Goal: Submit feedback/report problem

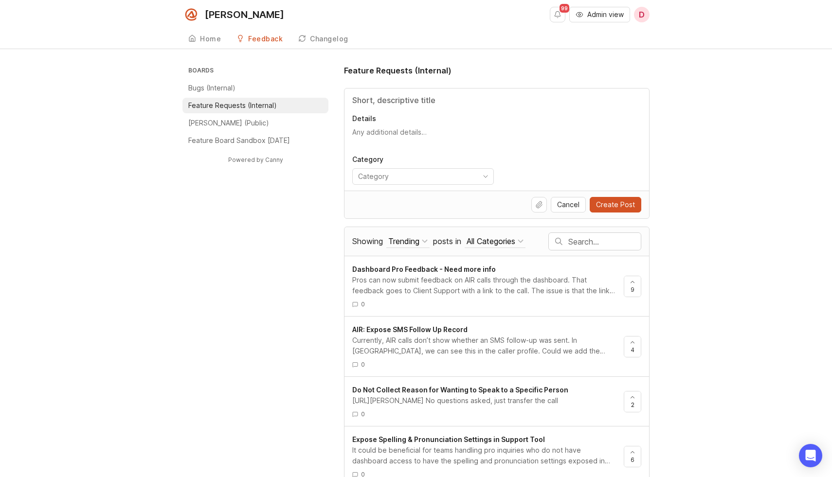
click at [234, 90] on p "Bugs (Internal)" at bounding box center [211, 88] width 47 height 10
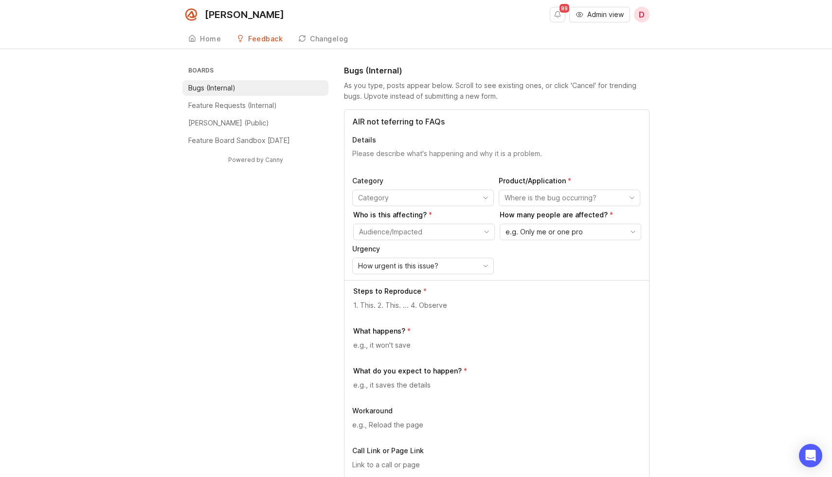
click at [388, 125] on input "AIR not teferring to FAQs" at bounding box center [496, 122] width 289 height 12
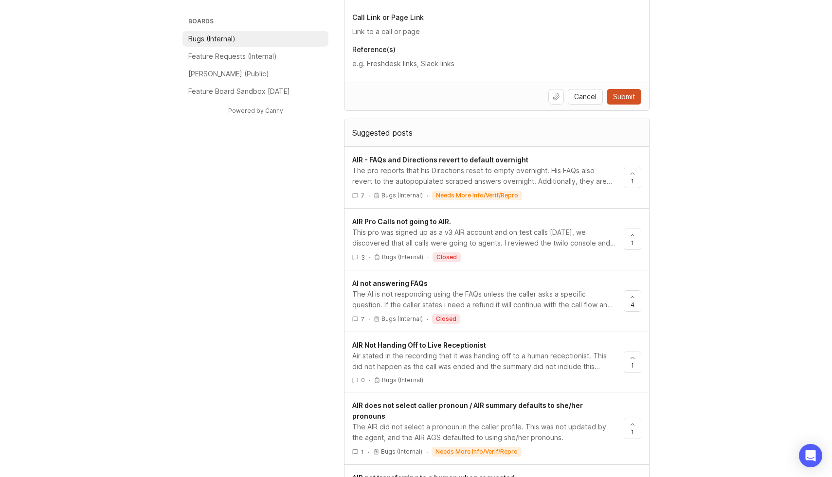
scroll to position [453, 0]
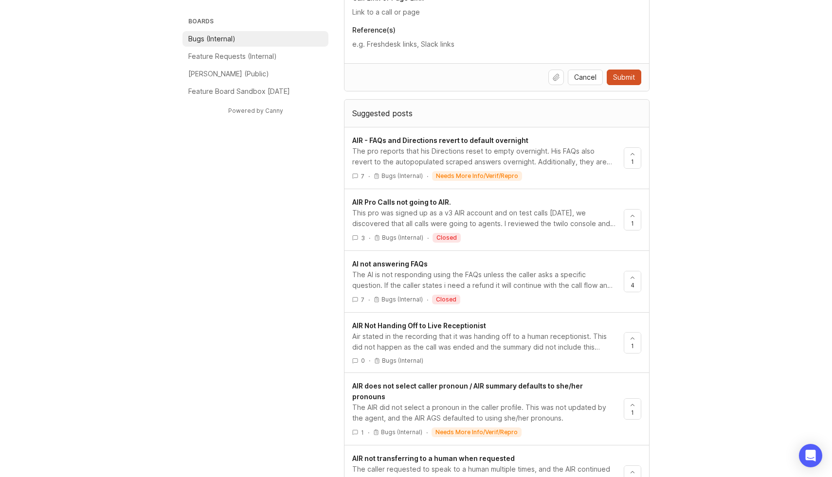
type input "AIR not referring to FAQs"
click at [375, 275] on div "The AI is not responding using the FAQs unless the caller asks a specific quest…" at bounding box center [484, 280] width 264 height 21
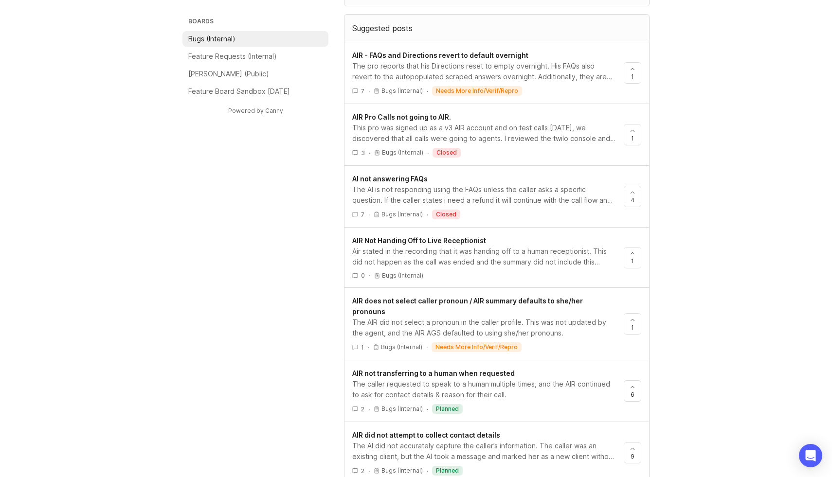
scroll to position [528, 0]
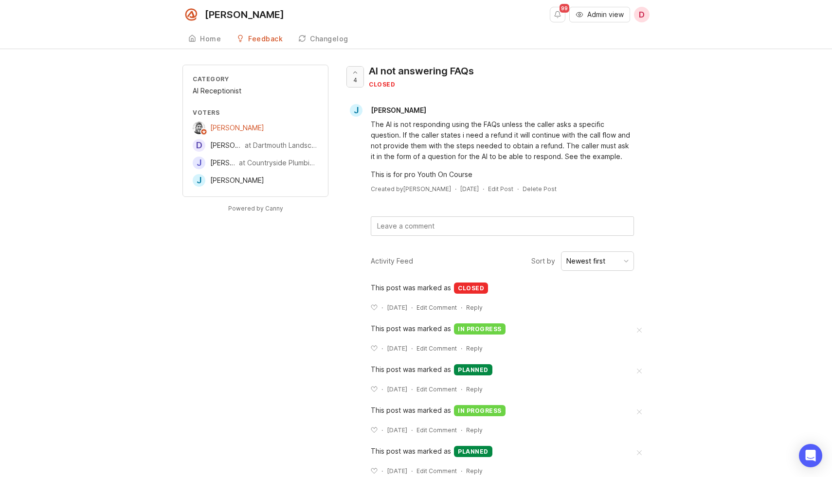
click at [358, 76] on div at bounding box center [355, 77] width 17 height 20
click at [595, 17] on span "Admin view" at bounding box center [605, 15] width 36 height 10
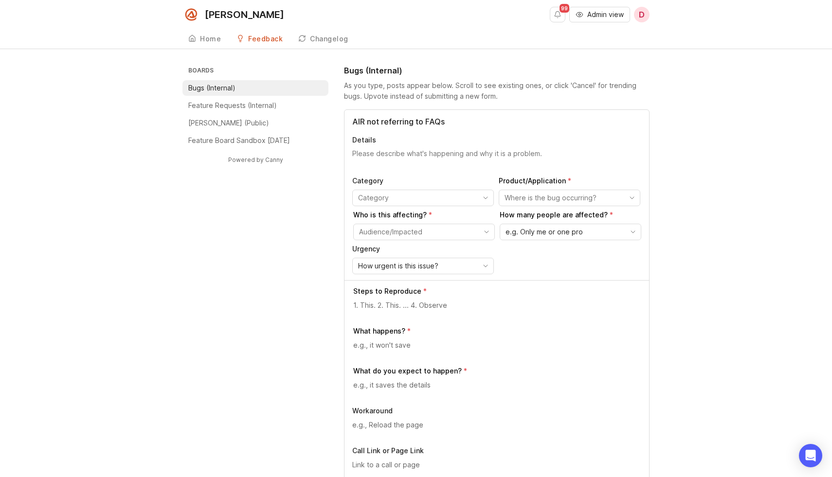
type input "AIR not referring to FAQs"
click at [413, 156] on textarea "Details" at bounding box center [496, 158] width 289 height 19
type textarea "AIR is not using the FAQs to directly address the caller's question, and only g…"
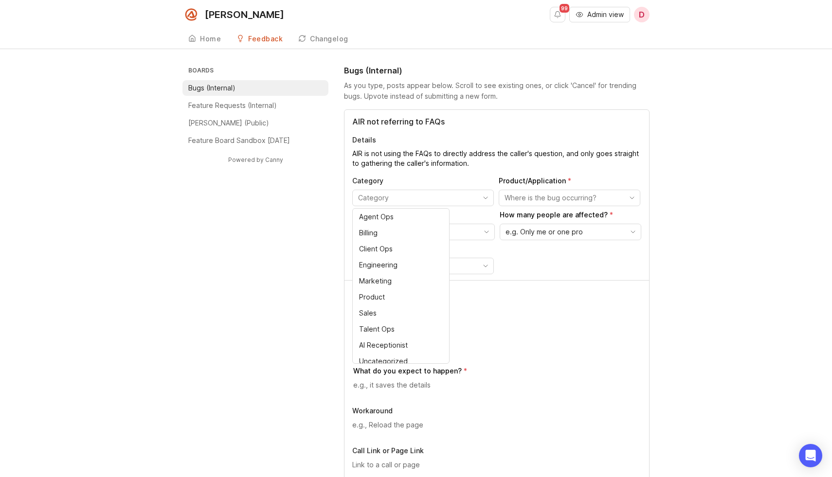
click at [401, 200] on input "toggle menu" at bounding box center [417, 198] width 119 height 11
click at [375, 343] on div "AI Receptionist" at bounding box center [383, 345] width 49 height 11
type input "AI Receptionist"
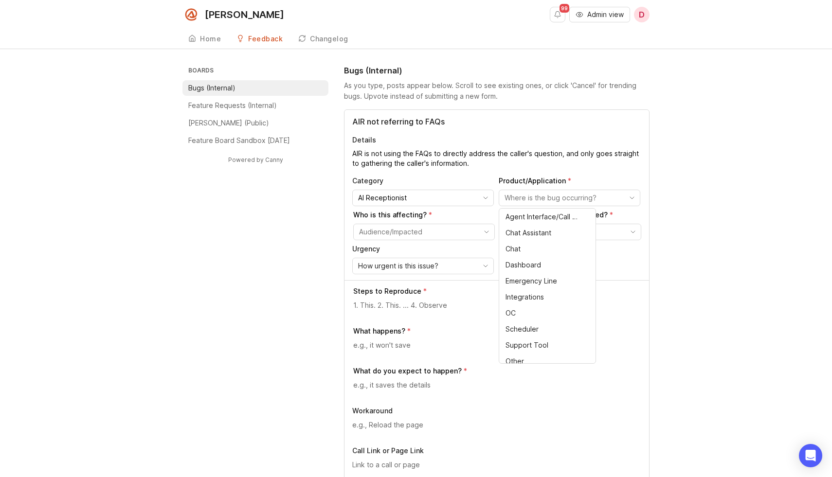
click at [534, 200] on input "toggle menu" at bounding box center [564, 198] width 119 height 11
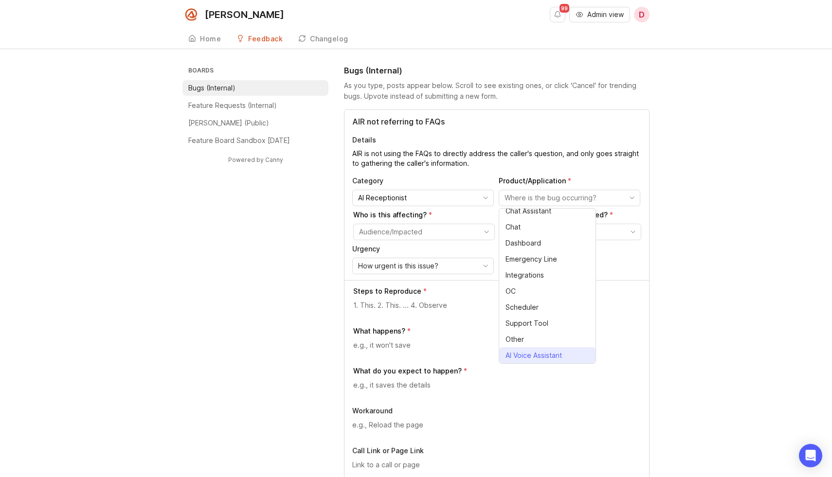
click at [532, 357] on span "AI Voice Assistant" at bounding box center [534, 355] width 56 height 11
type input "AI Voice Assistant"
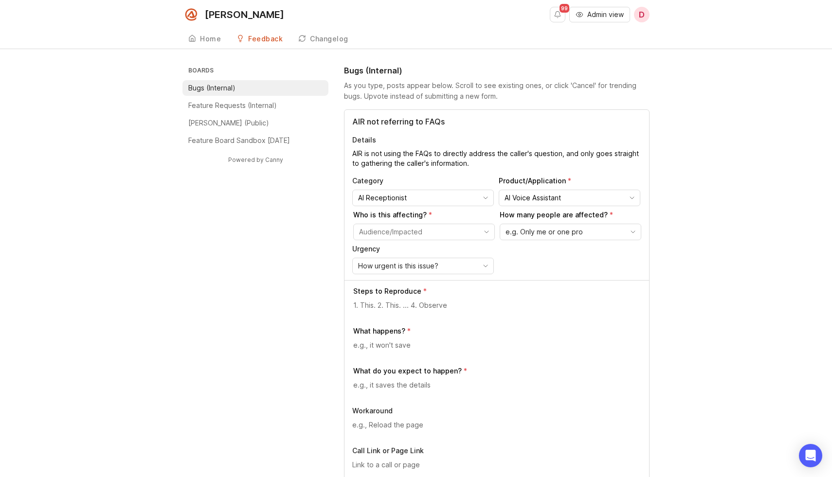
click at [422, 234] on input "toggle menu" at bounding box center [418, 232] width 119 height 11
click at [416, 248] on span "[PERSON_NAME] - Single (Internal)" at bounding box center [397, 251] width 75 height 11
type input "[PERSON_NAME] - Single (Internal)"
click at [441, 229] on input "[PERSON_NAME] - Single (Internal)" at bounding box center [418, 232] width 119 height 11
click at [457, 234] on input "[PERSON_NAME] - Single (Internal)" at bounding box center [418, 232] width 119 height 11
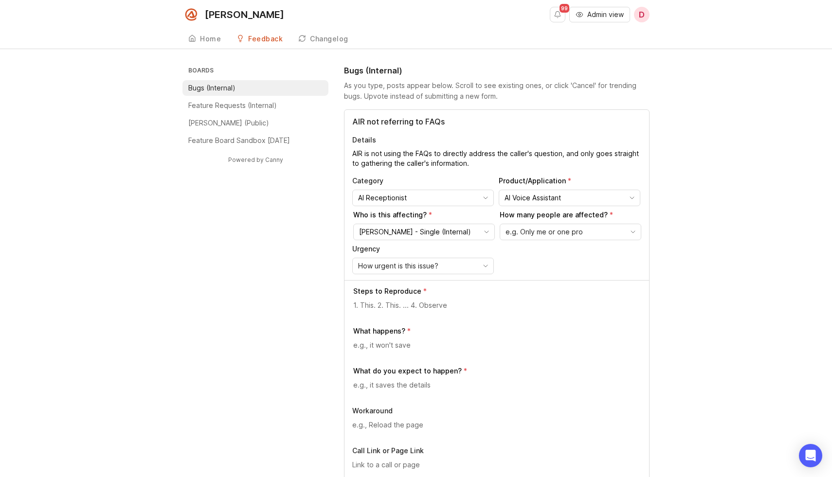
click at [485, 235] on icon "toggle icon" at bounding box center [487, 232] width 16 height 8
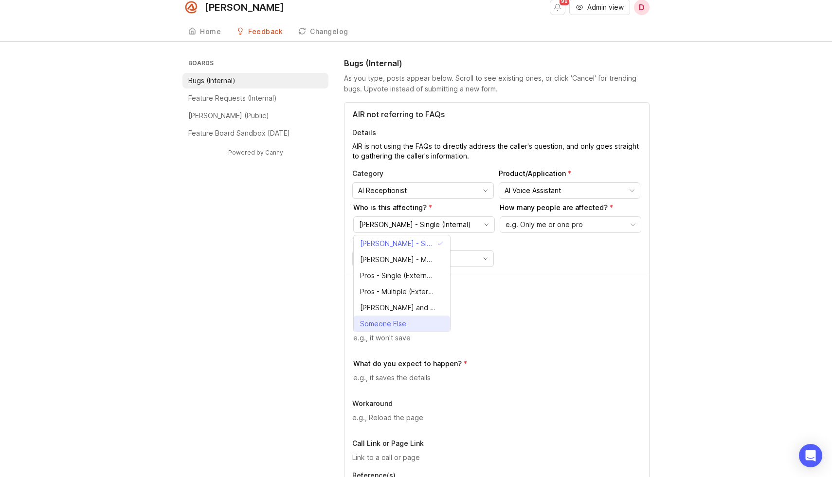
scroll to position [9, 0]
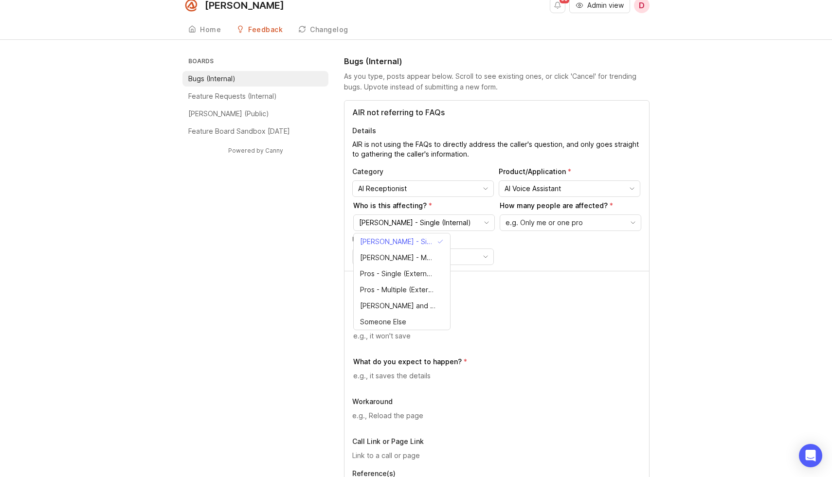
click at [522, 225] on span "e.g. Only me or one pro" at bounding box center [544, 222] width 77 height 11
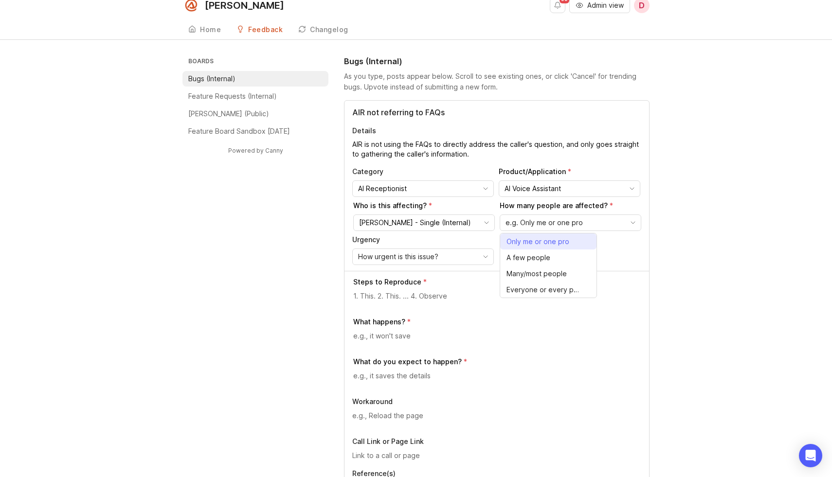
click at [521, 242] on span "Only me or one pro" at bounding box center [538, 241] width 63 height 11
click at [412, 257] on span "How urgent is this issue?" at bounding box center [398, 257] width 80 height 11
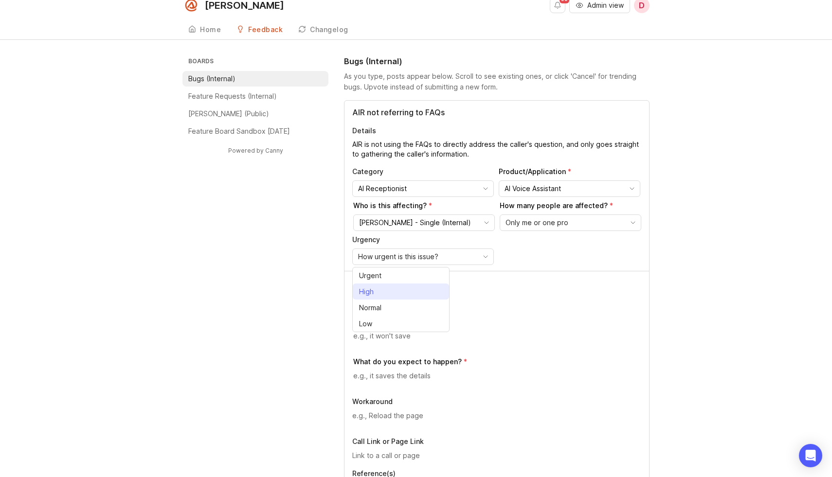
click at [378, 294] on span "High" at bounding box center [368, 292] width 18 height 11
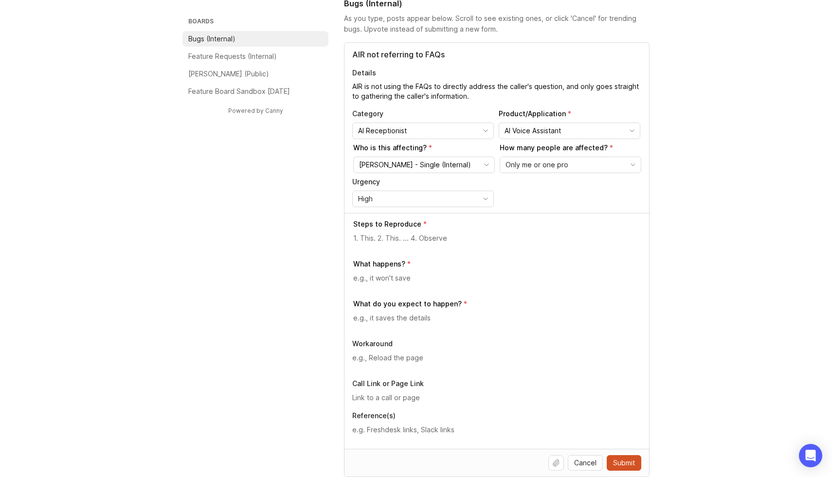
scroll to position [68, 0]
click at [402, 239] on textarea at bounding box center [497, 237] width 288 height 11
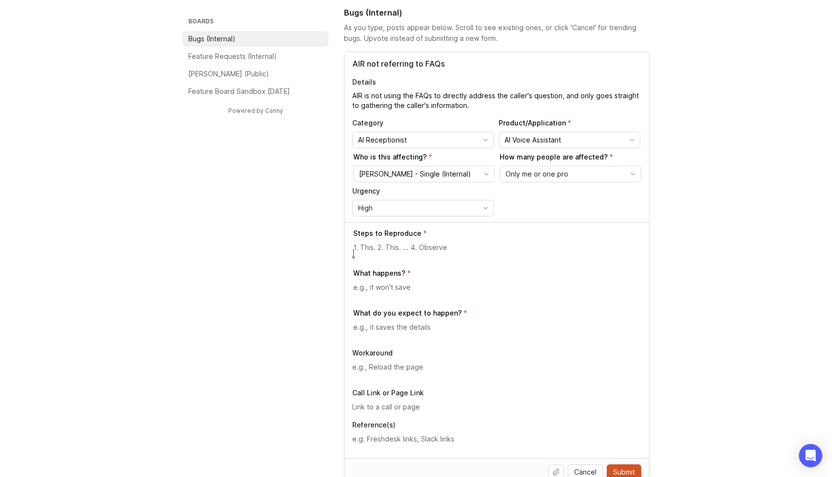
scroll to position [51, 0]
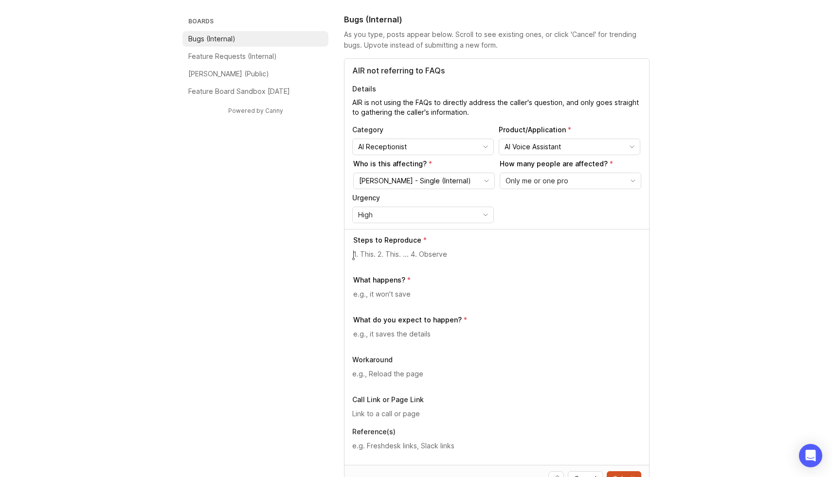
click at [378, 296] on textarea at bounding box center [497, 294] width 288 height 11
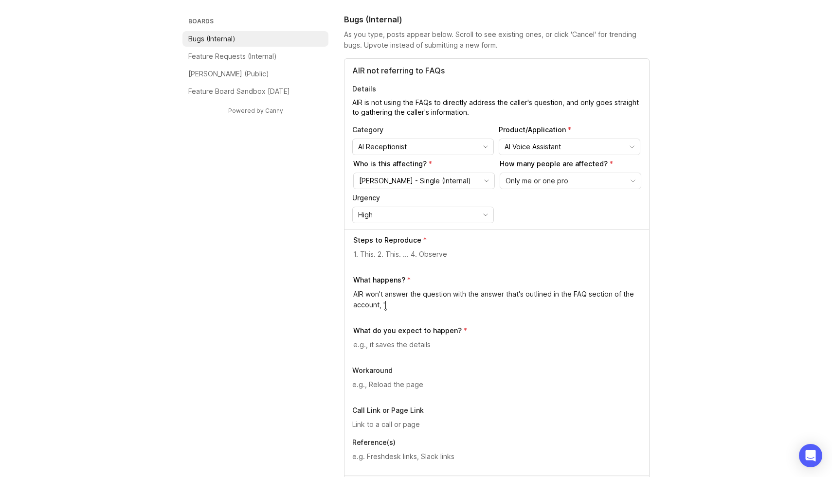
type textarea "AIR won't answer the question with the answer that's outlined in the FAQ sectio…"
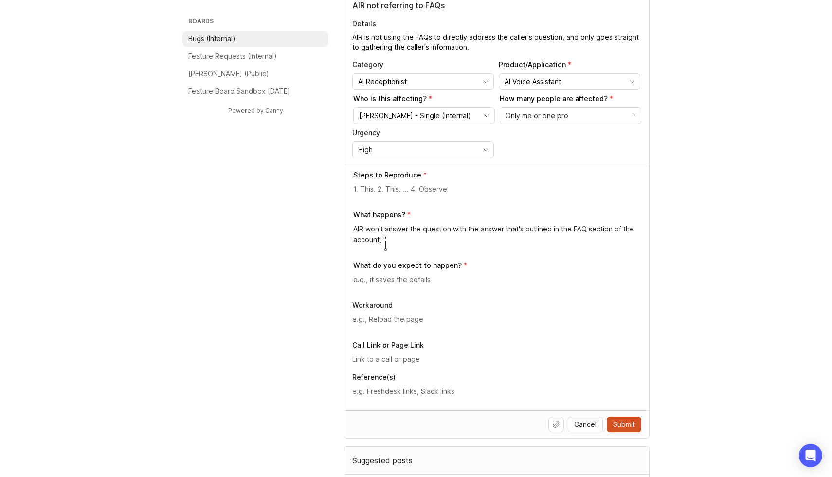
scroll to position [119, 0]
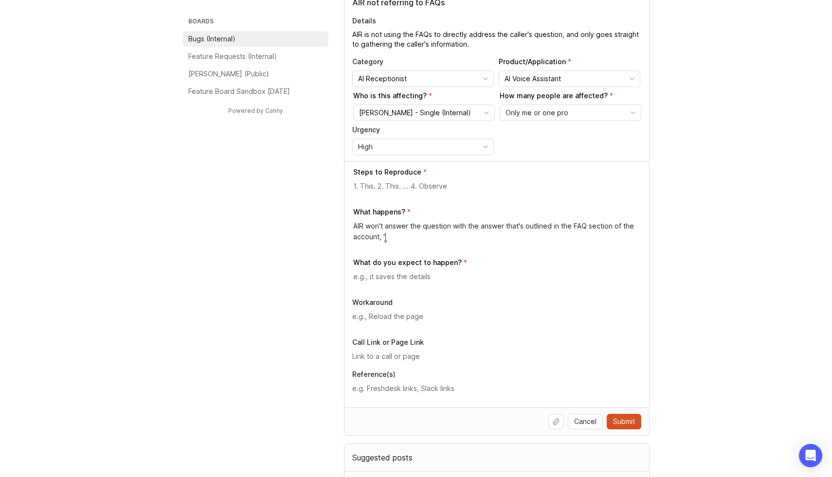
click at [385, 359] on input "text" at bounding box center [496, 356] width 289 height 11
paste input "[URL][PERSON_NAME]"
type input "[URL][PERSON_NAME]"
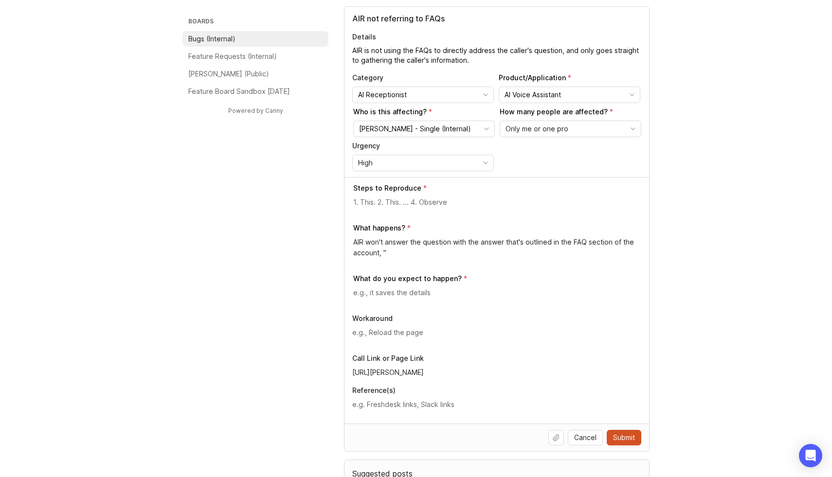
scroll to position [102, 0]
click at [475, 65] on textarea "AIR is not using the FAQs to directly address the caller's question, and only g…" at bounding box center [496, 56] width 289 height 19
paste textarea "[URL][PERSON_NAME]"
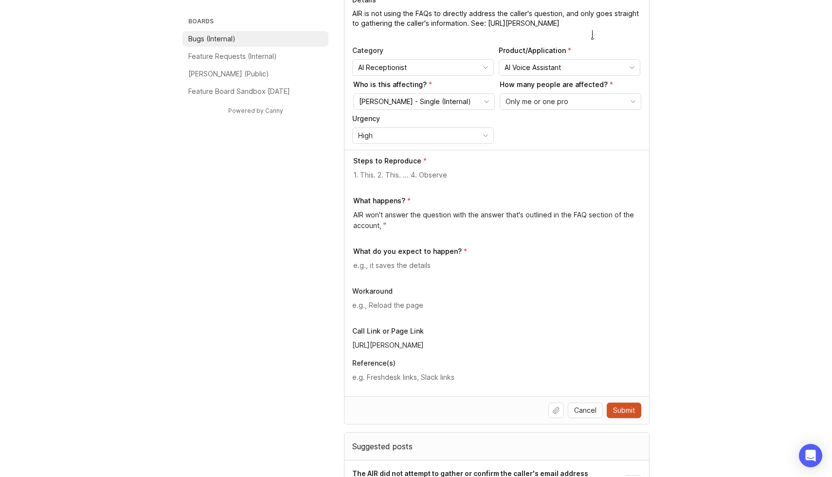
scroll to position [141, 0]
type textarea "AIR is not using the FAQs to directly address the caller's question, and only g…"
click at [391, 176] on textarea at bounding box center [497, 174] width 288 height 11
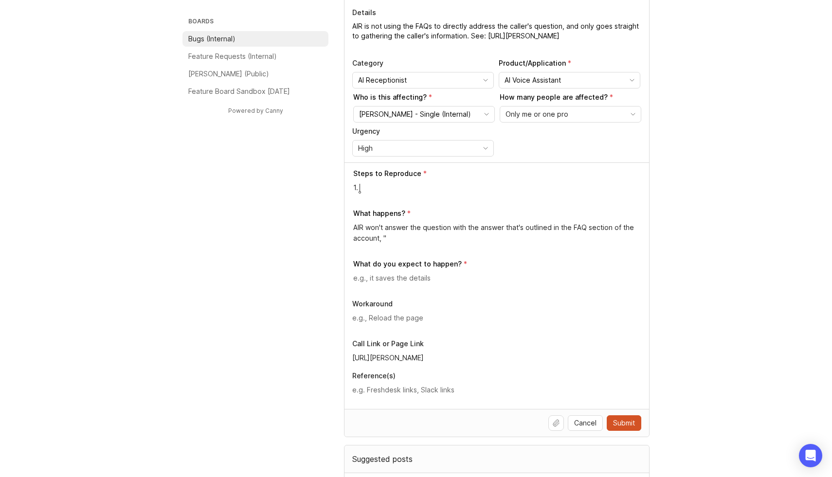
paste textarea "Riverbend Heating & Plumbing"
click at [360, 185] on textarea "1. Riverbend Heating & Plumbing" at bounding box center [497, 187] width 288 height 11
click at [473, 188] on textarea "1. Call Riverbend Heating & Plumbing" at bounding box center [497, 187] width 288 height 11
paste textarea "[PHONE_NUMBER]"
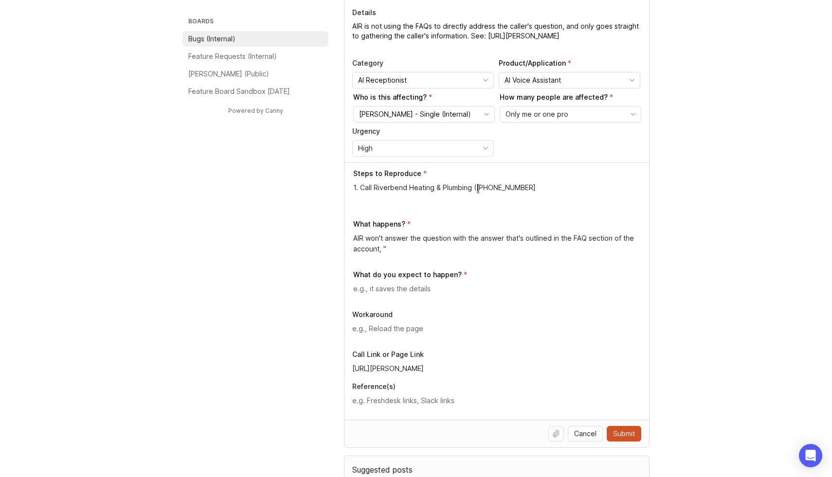
click at [479, 188] on textarea "1. Call Riverbend Heating & Plumbing ([PHONE_NUMBER]" at bounding box center [497, 192] width 288 height 21
click at [475, 189] on textarea "1. Call Riverbend Heating & Plumbing [PHONE_NUMBER]" at bounding box center [497, 192] width 288 height 21
click at [540, 189] on textarea "1. Call Riverbend Heating & Plumbing at [PHONE_NUMBER]" at bounding box center [497, 192] width 288 height 21
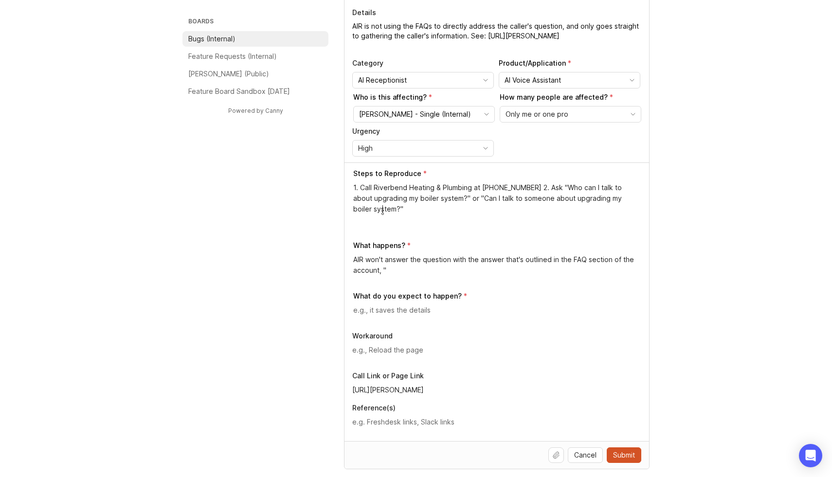
type textarea "1. Call Riverbend Heating & Plumbing at [PHONE_NUMBER] 2. Ask "Who can I talk t…"
drag, startPoint x: 574, startPoint y: 259, endPoint x: 539, endPoint y: 257, distance: 35.1
click at [539, 257] on textarea "AIR will completely ignore this question & won't answer the question with the a…" at bounding box center [497, 264] width 288 height 21
click at [518, 260] on textarea "AIR will completely ignore this question & won't answer using with the answer t…" at bounding box center [497, 264] width 288 height 21
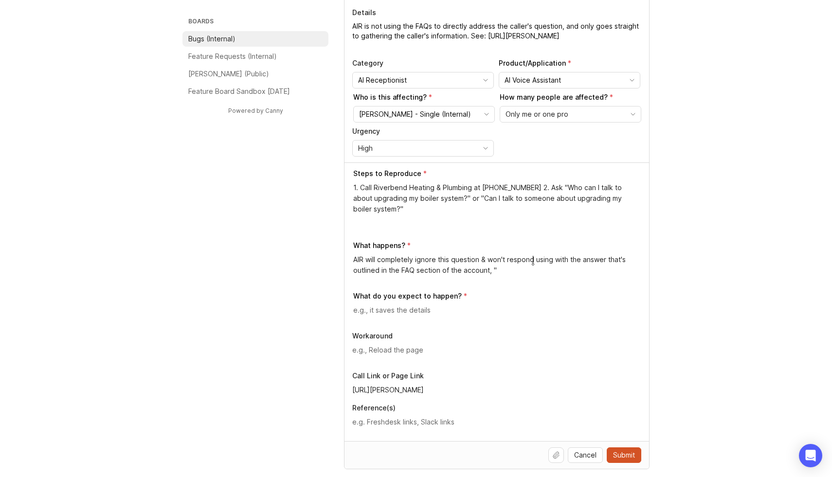
click at [556, 260] on textarea "AIR will completely ignore this question & won't respond using with the answer …" at bounding box center [497, 264] width 288 height 21
click at [471, 270] on textarea "AIR will completely ignore this question & won't respond using the answer that'…" at bounding box center [497, 264] width 288 height 21
paste textarea "You can speak with our Sales Department about upgrade options and quotes."
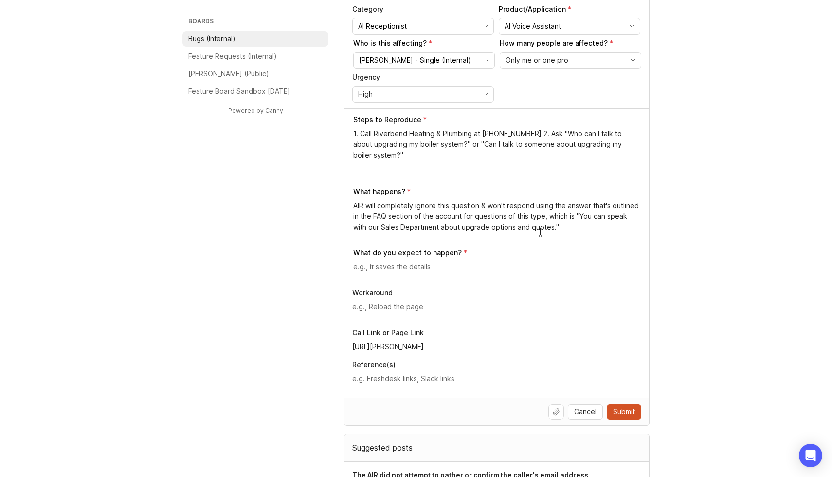
scroll to position [182, 0]
type textarea "AIR will completely ignore this question & won't respond using the answer that'…"
click at [412, 270] on textarea at bounding box center [497, 266] width 288 height 11
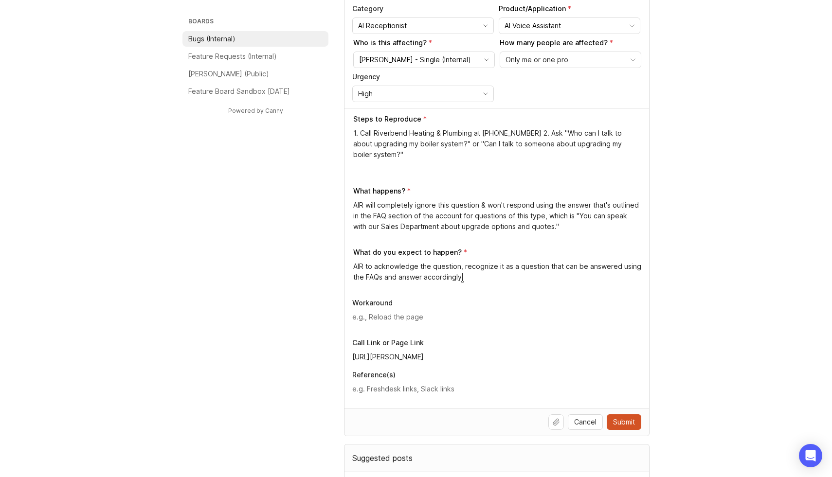
type textarea "AIR to acknowledge the question, recognize it as a question that can be answere…"
click at [396, 317] on textarea at bounding box center [496, 317] width 289 height 11
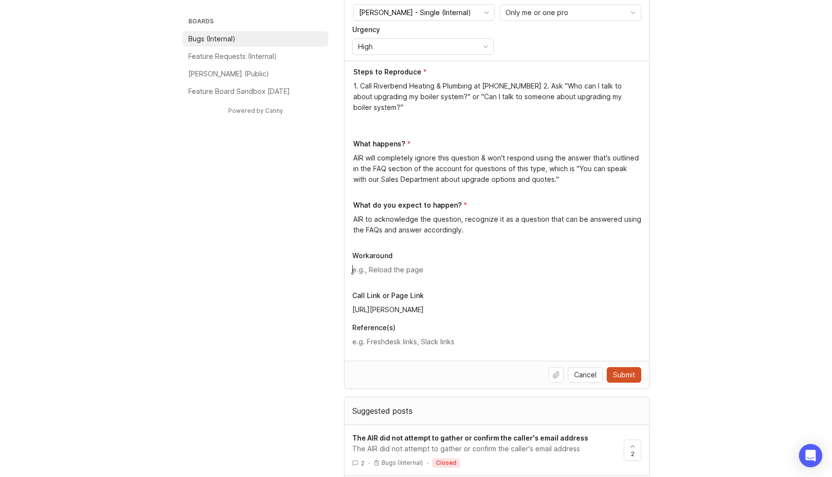
scroll to position [230, 0]
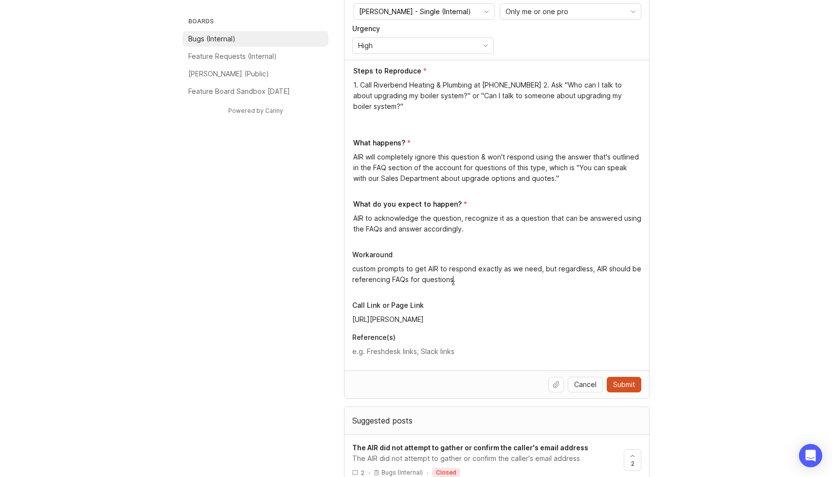
click at [357, 269] on textarea "custom prompts to get AIR to respond exactly as we need, but regardless, AIR sh…" at bounding box center [496, 274] width 289 height 21
click at [479, 277] on textarea "Custom prompts to get AIR to respond exactly as we need, but regardless, AIR sh…" at bounding box center [496, 274] width 289 height 21
type textarea "Custom prompts to get AIR to respond exactly as we need, but regardless, AIR sh…"
click at [622, 386] on span "Submit" at bounding box center [624, 385] width 22 height 10
